Goal: Task Accomplishment & Management: Manage account settings

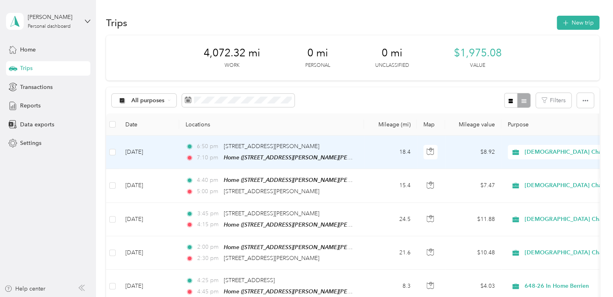
click at [333, 153] on div "7:10 pm Home ([STREET_ADDRESS][PERSON_NAME][PERSON_NAME])" at bounding box center [270, 157] width 169 height 9
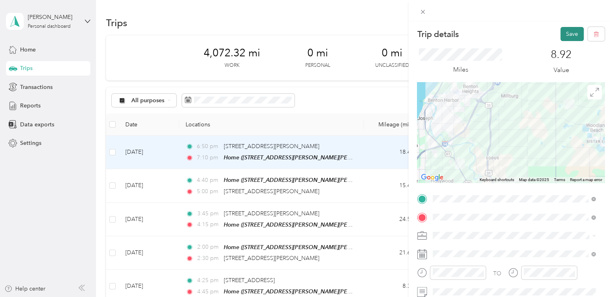
click at [563, 31] on button "Save" at bounding box center [572, 34] width 23 height 14
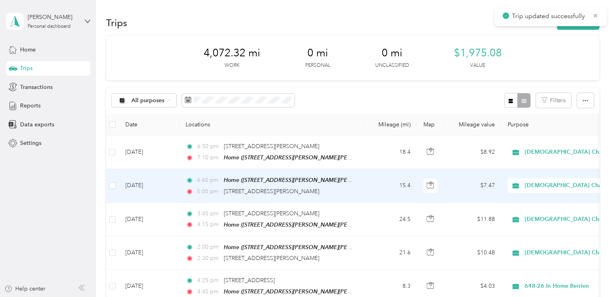
click at [349, 184] on div "4:40 pm Home ([STREET_ADDRESS][PERSON_NAME][PERSON_NAME]) 5:00 pm [STREET_ADDRE…" at bounding box center [270, 185] width 169 height 20
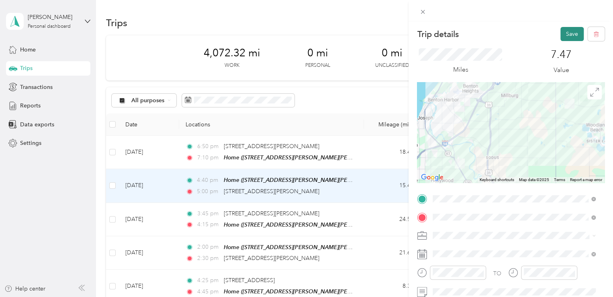
click at [570, 37] on button "Save" at bounding box center [572, 34] width 23 height 14
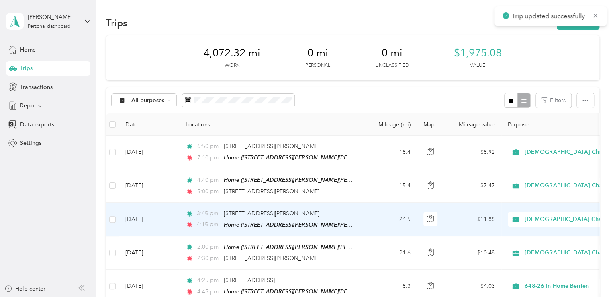
click at [306, 216] on div "3:45 pm [STREET_ADDRESS][PERSON_NAME]" at bounding box center [270, 213] width 169 height 9
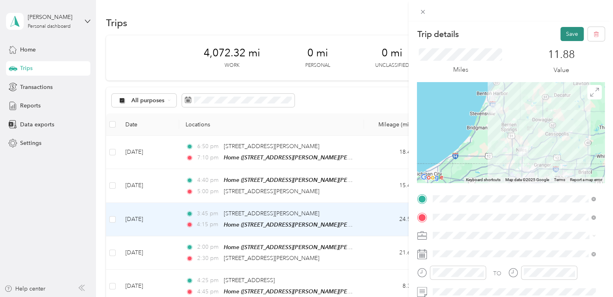
click at [569, 34] on button "Save" at bounding box center [572, 34] width 23 height 14
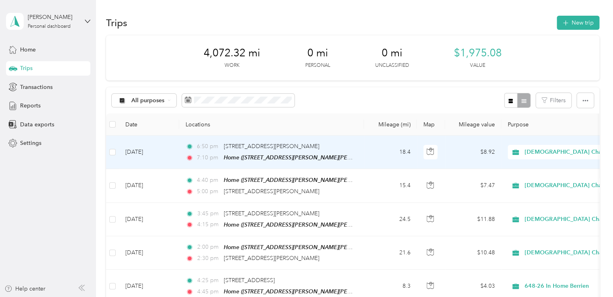
click at [331, 150] on div "6:50 pm [STREET_ADDRESS][PERSON_NAME] 7:10 pm Home ([STREET_ADDRESS][PERSON_NAM…" at bounding box center [270, 152] width 169 height 20
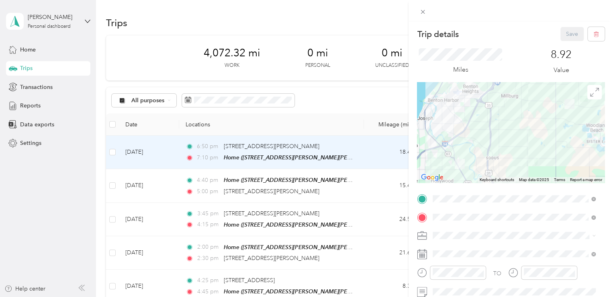
click at [274, 149] on div "Trip details Save This trip cannot be edited because it is either under review,…" at bounding box center [306, 148] width 613 height 297
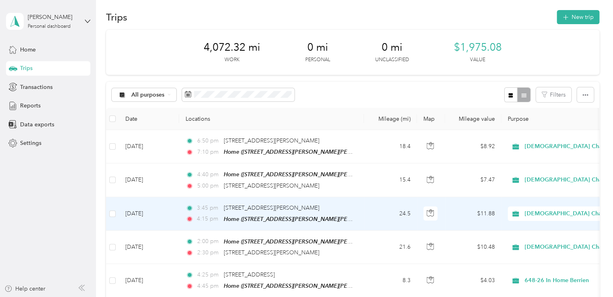
scroll to position [10, 0]
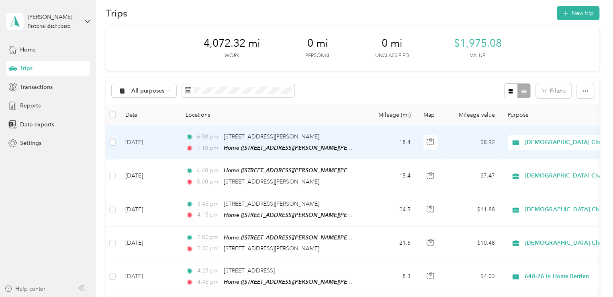
click at [334, 142] on div "6:50 pm [STREET_ADDRESS][PERSON_NAME] 7:10 pm Home ([STREET_ADDRESS][PERSON_NAM…" at bounding box center [270, 142] width 169 height 20
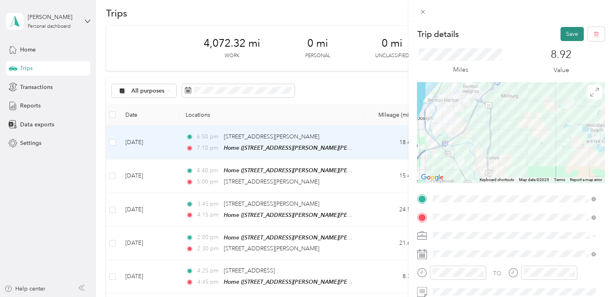
click at [566, 37] on button "Save" at bounding box center [572, 34] width 23 height 14
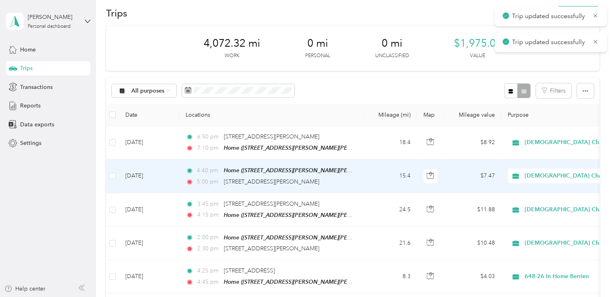
click at [346, 177] on div "5:00 pm [STREET_ADDRESS][PERSON_NAME]" at bounding box center [270, 181] width 169 height 9
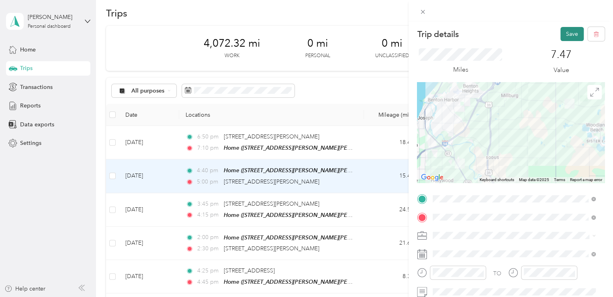
click at [563, 37] on button "Save" at bounding box center [572, 34] width 23 height 14
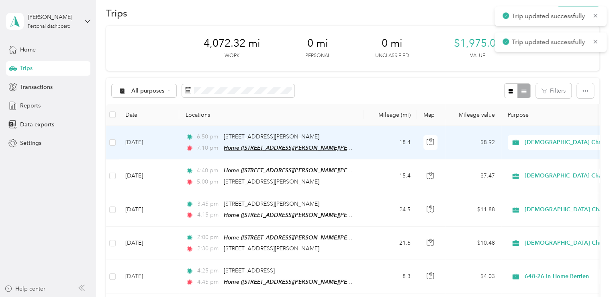
click at [311, 144] on span "Home ([STREET_ADDRESS][PERSON_NAME][PERSON_NAME])" at bounding box center [305, 147] width 162 height 7
click at [357, 143] on td "6:50 pm [STREET_ADDRESS][PERSON_NAME] 7:10 pm Home ([STREET_ADDRESS][PERSON_NAM…" at bounding box center [271, 142] width 185 height 33
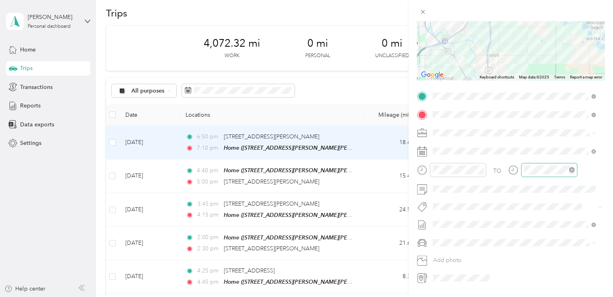
scroll to position [103, 0]
click at [570, 182] on span at bounding box center [517, 188] width 175 height 13
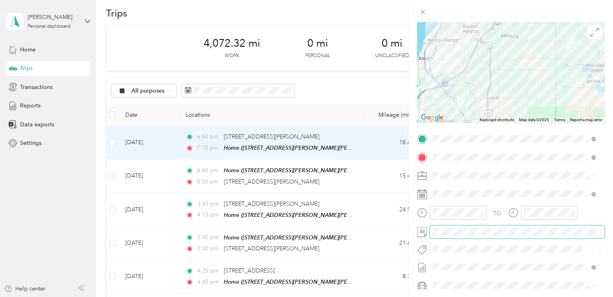
scroll to position [0, 0]
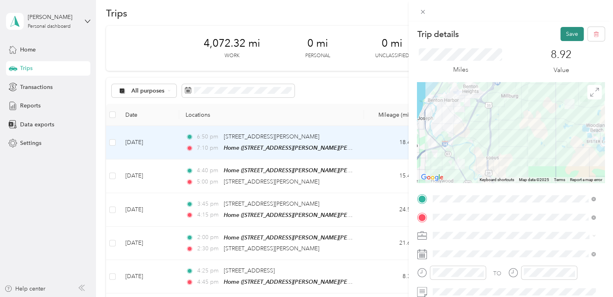
click at [566, 35] on button "Save" at bounding box center [572, 34] width 23 height 14
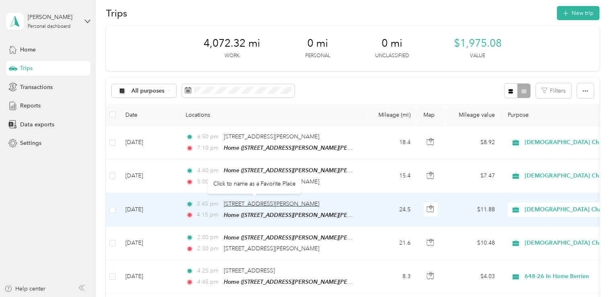
click at [248, 204] on span "[STREET_ADDRESS][PERSON_NAME]" at bounding box center [272, 203] width 96 height 7
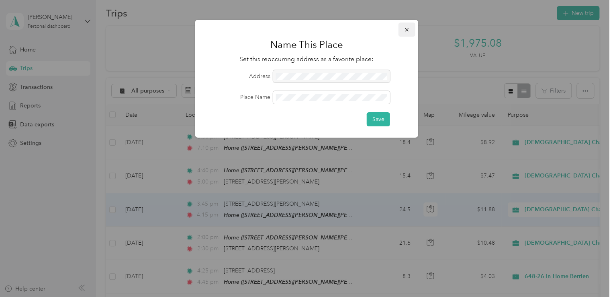
click at [408, 28] on icon "button" at bounding box center [406, 29] width 3 height 3
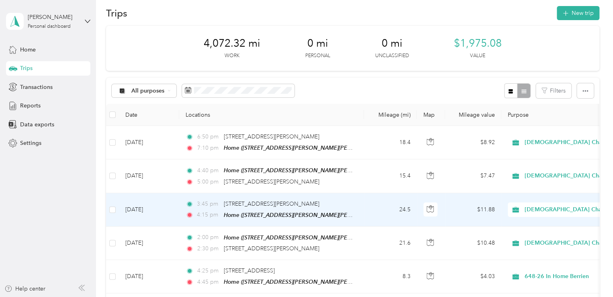
click at [356, 197] on td "3:45 pm [STREET_ADDRESS][PERSON_NAME] 4:15 pm Home ([STREET_ADDRESS][PERSON_NAM…" at bounding box center [271, 209] width 185 height 33
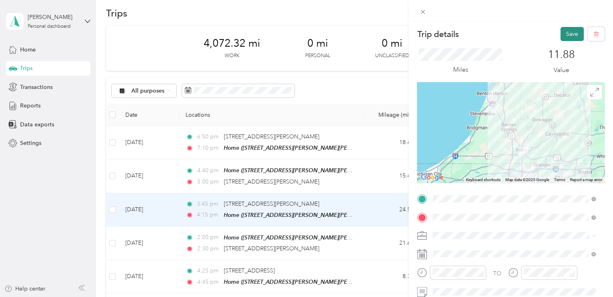
click at [565, 33] on button "Save" at bounding box center [572, 34] width 23 height 14
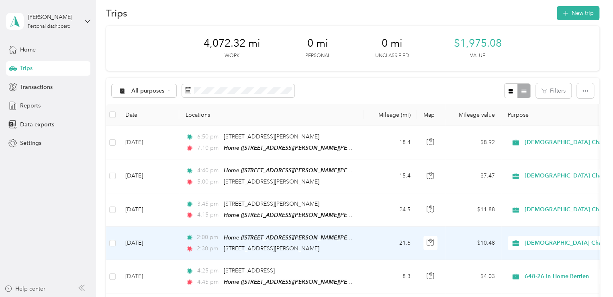
click at [349, 244] on div "2:30 pm [STREET_ADDRESS][PERSON_NAME]" at bounding box center [270, 248] width 169 height 9
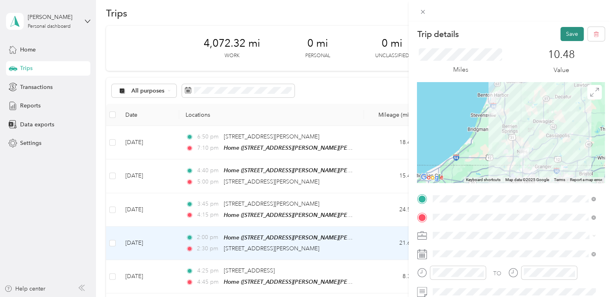
click at [561, 34] on button "Save" at bounding box center [572, 34] width 23 height 14
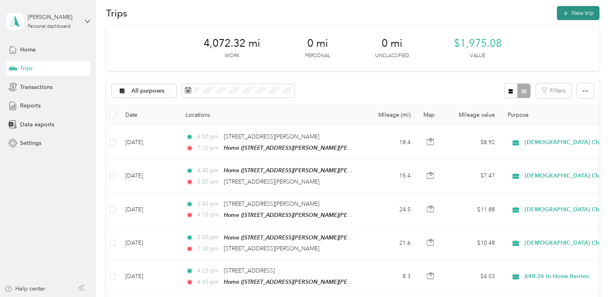
click at [562, 11] on icon "button" at bounding box center [565, 13] width 9 height 9
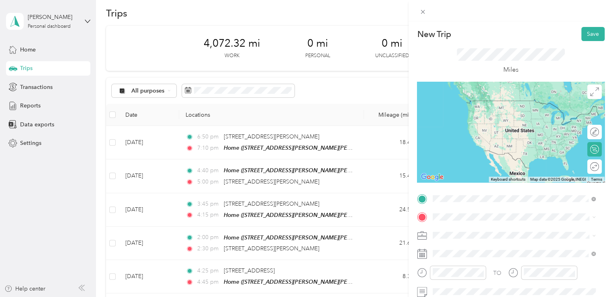
click at [504, 104] on span "[STREET_ADDRESS][US_STATE]" at bounding box center [488, 100] width 80 height 7
click at [490, 108] on div "Home [STREET_ADDRESS][PERSON_NAME][PERSON_NAME]" at bounding box center [518, 107] width 140 height 17
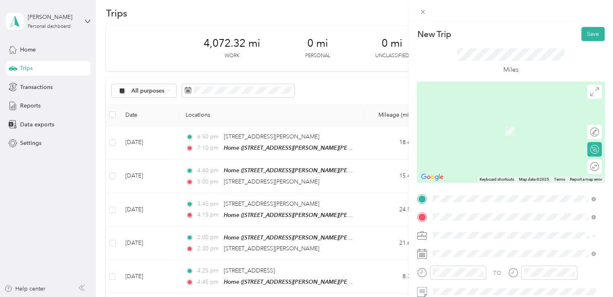
click at [491, 123] on span "[STREET_ADDRESS][US_STATE]" at bounding box center [488, 118] width 80 height 7
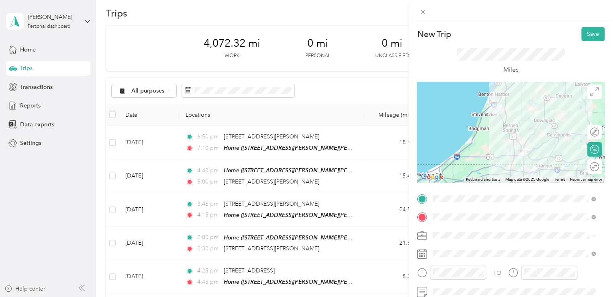
click at [477, 210] on li "[DEMOGRAPHIC_DATA] Charities - [GEOGRAPHIC_DATA][US_STATE]" at bounding box center [514, 210] width 168 height 23
click at [479, 272] on icon "close-circle" at bounding box center [481, 272] width 6 height 6
click at [582, 33] on button "Save" at bounding box center [593, 34] width 23 height 14
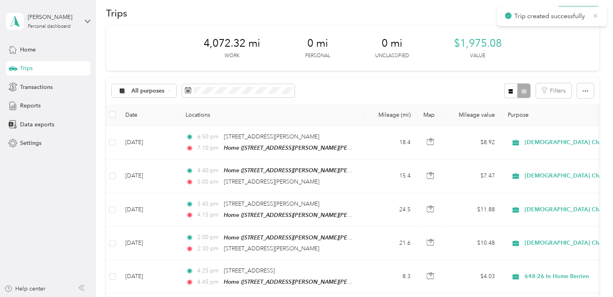
click at [594, 18] on icon at bounding box center [595, 15] width 6 height 7
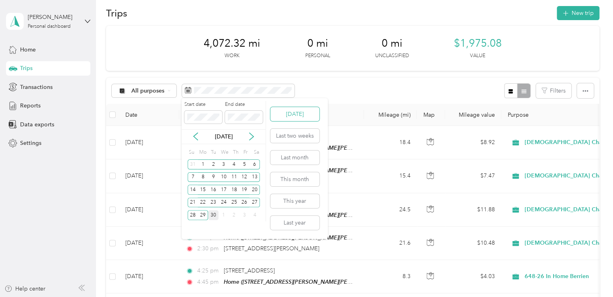
click at [289, 116] on button "[DATE]" at bounding box center [294, 114] width 49 height 14
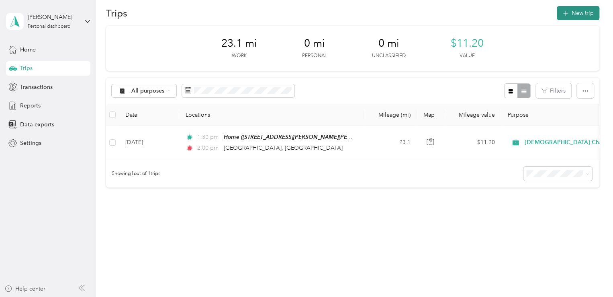
click at [577, 19] on button "New trip" at bounding box center [578, 13] width 43 height 14
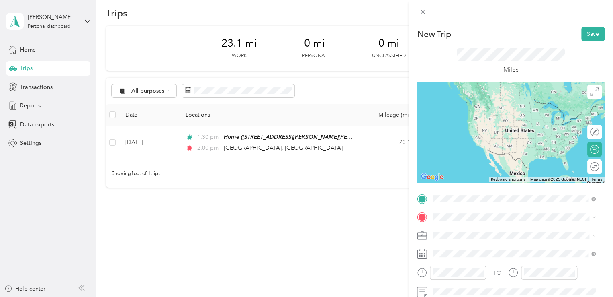
click at [497, 101] on span "[STREET_ADDRESS][US_STATE]" at bounding box center [488, 100] width 80 height 7
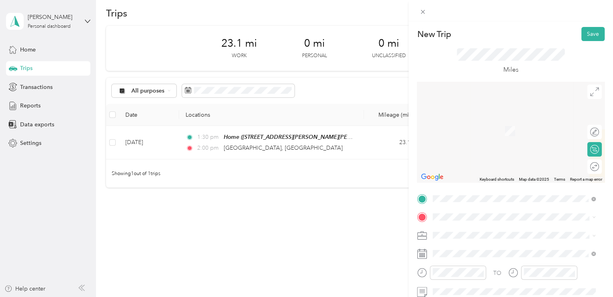
click at [469, 127] on span "[STREET_ADDRESS][PERSON_NAME][PERSON_NAME]" at bounding box center [518, 130] width 140 height 7
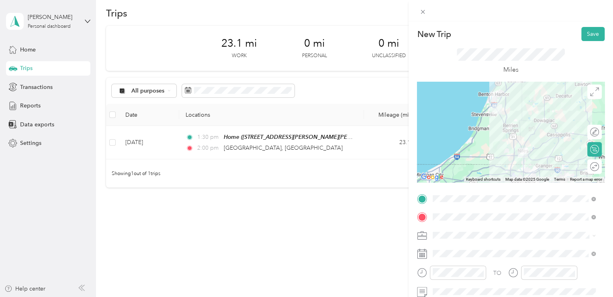
click at [460, 209] on li "[DEMOGRAPHIC_DATA] Charities - [GEOGRAPHIC_DATA][US_STATE]" at bounding box center [514, 211] width 168 height 23
click at [583, 35] on button "Save" at bounding box center [593, 34] width 23 height 14
